Goal: Task Accomplishment & Management: Use online tool/utility

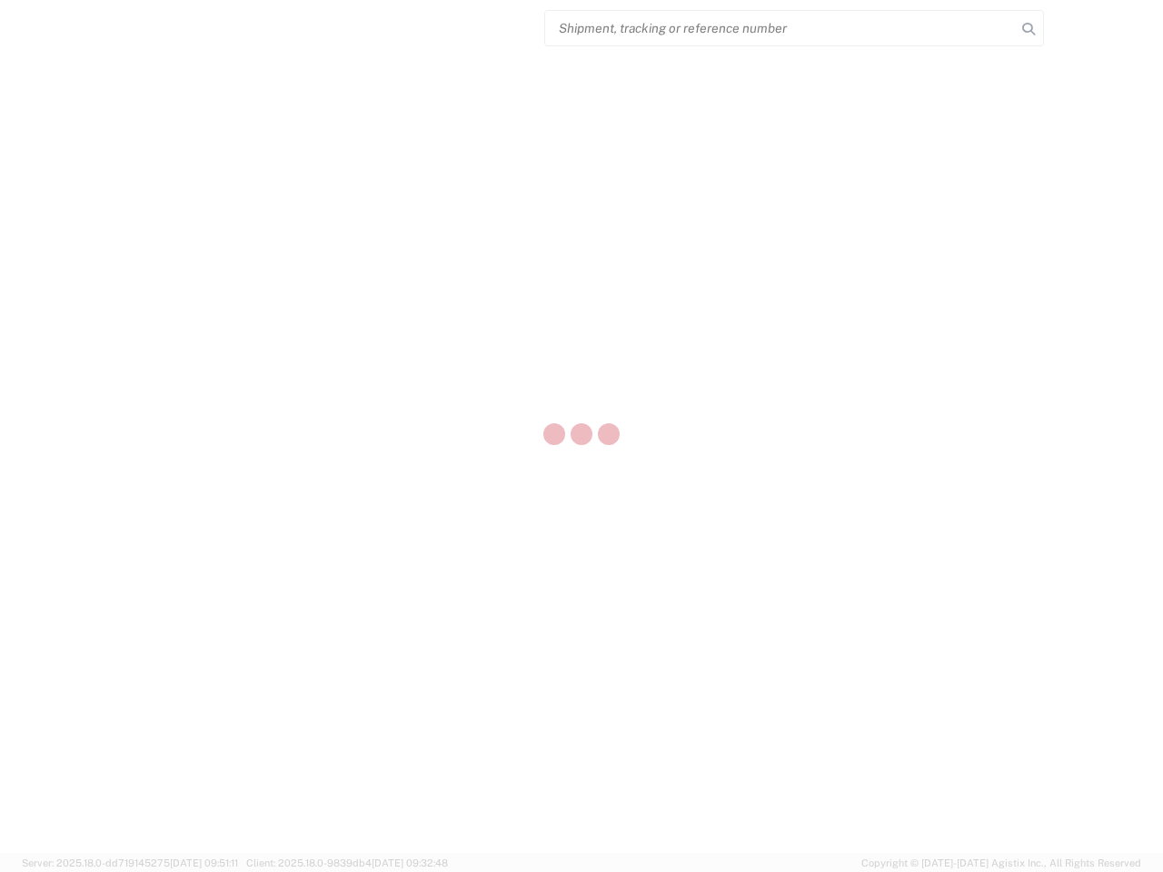
select select "US"
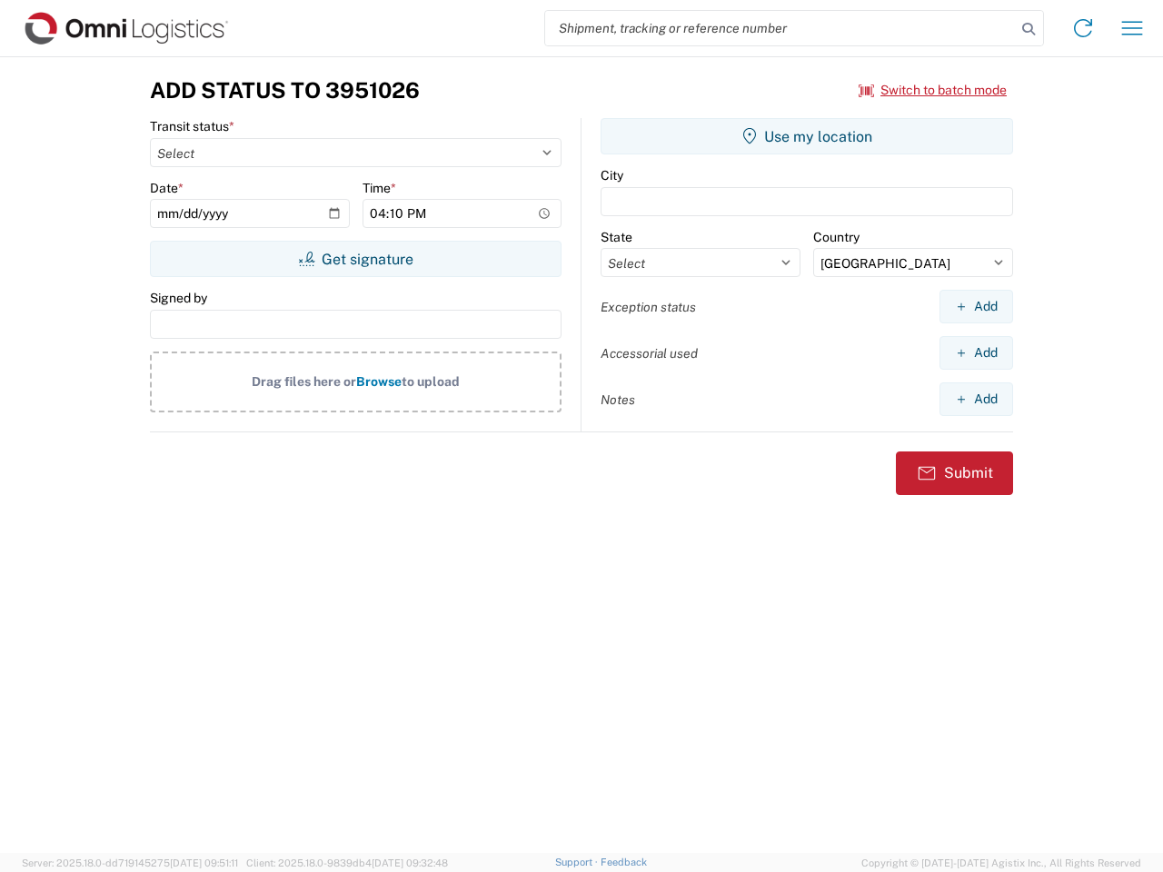
click at [781, 28] on input "search" at bounding box center [780, 28] width 471 height 35
click at [1029, 29] on icon at bounding box center [1028, 28] width 25 height 25
click at [1083, 28] on icon at bounding box center [1083, 28] width 29 height 29
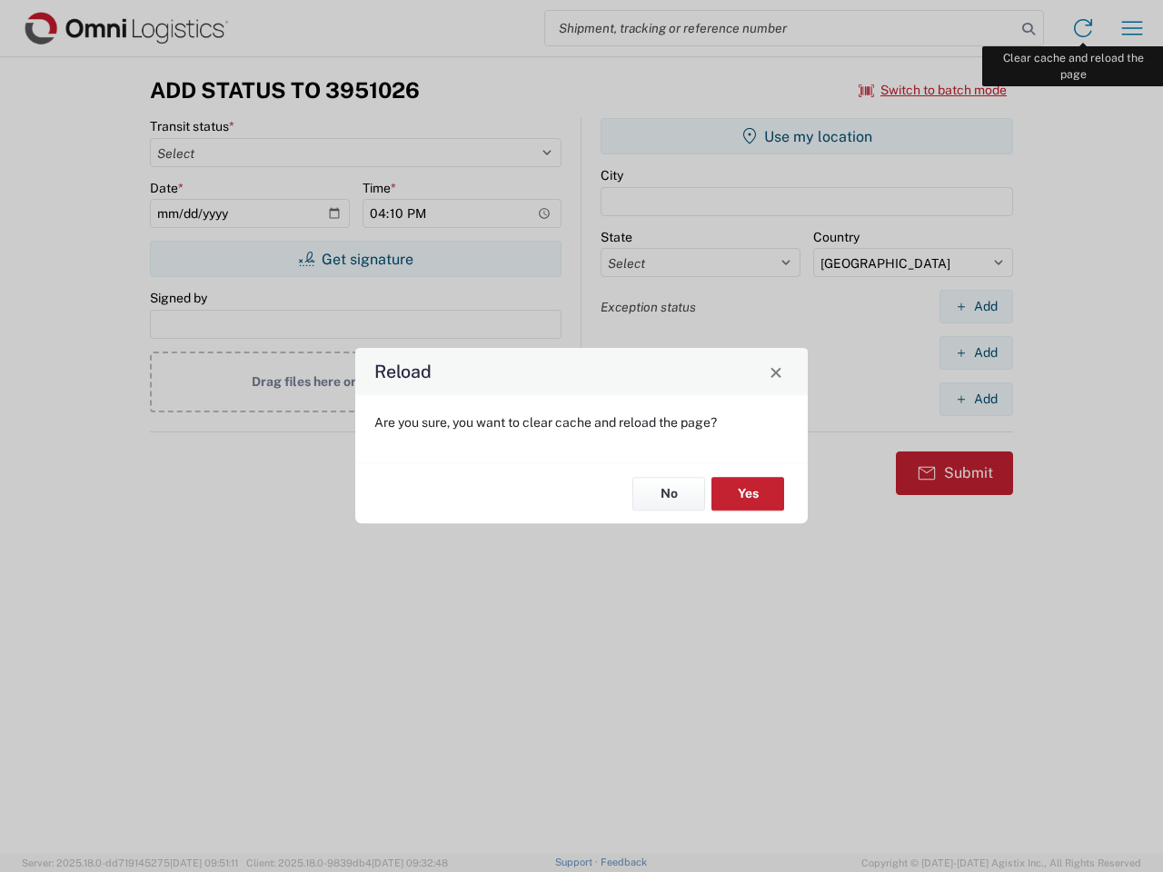
click at [1132, 28] on div "Reload Are you sure, you want to clear cache and reload the page? No Yes" at bounding box center [581, 436] width 1163 height 872
click at [933, 90] on div "Reload Are you sure, you want to clear cache and reload the page? No Yes" at bounding box center [581, 436] width 1163 height 872
click at [355, 259] on div "Reload Are you sure, you want to clear cache and reload the page? No Yes" at bounding box center [581, 436] width 1163 height 872
click at [807, 136] on div "Reload Are you sure, you want to clear cache and reload the page? No Yes" at bounding box center [581, 436] width 1163 height 872
click at [976, 306] on div "Reload Are you sure, you want to clear cache and reload the page? No Yes" at bounding box center [581, 436] width 1163 height 872
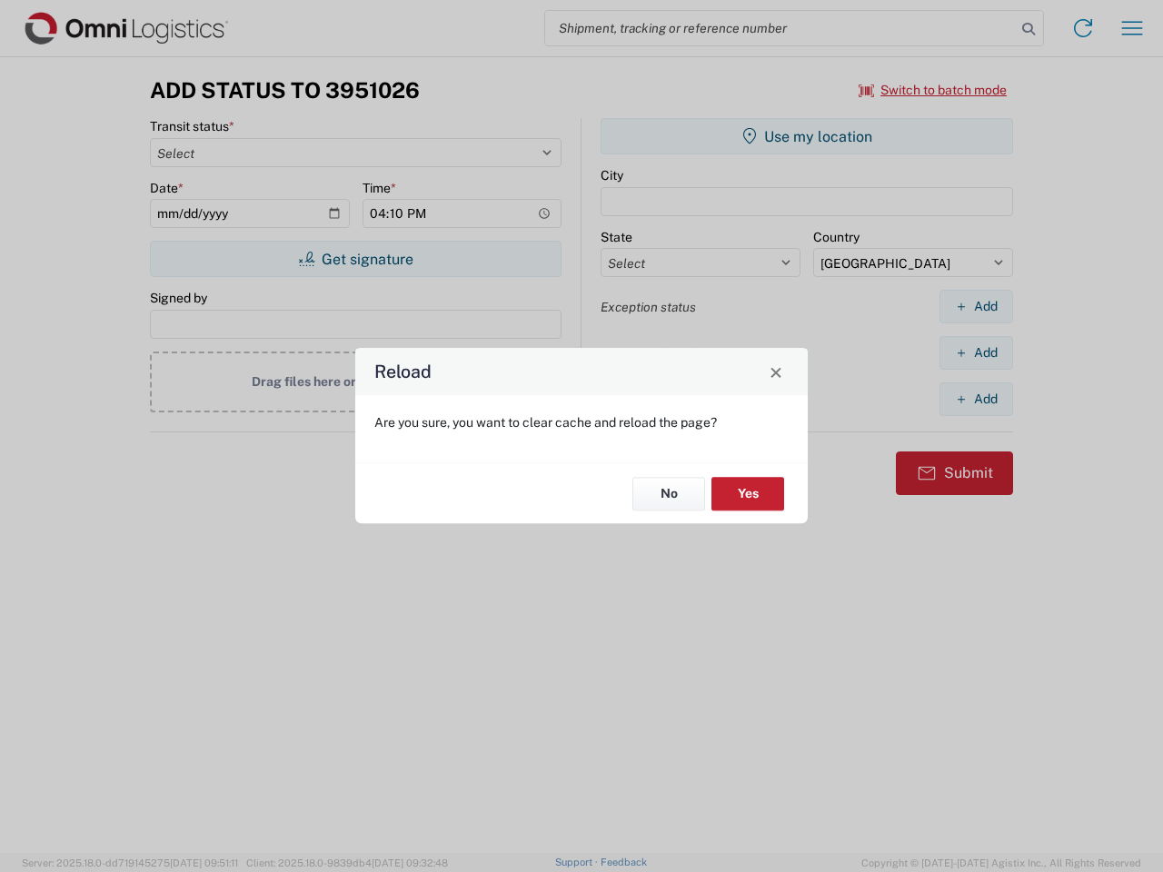
click at [976, 353] on div "Reload Are you sure, you want to clear cache and reload the page? No Yes" at bounding box center [581, 436] width 1163 height 872
click at [976, 399] on div "Reload Are you sure, you want to clear cache and reload the page? No Yes" at bounding box center [581, 436] width 1163 height 872
